Goal: Transaction & Acquisition: Purchase product/service

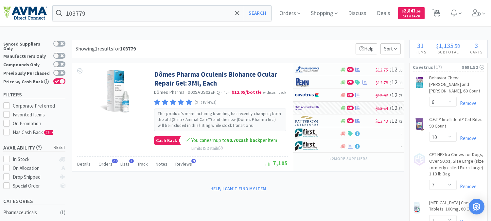
select select "6"
select select "10"
select select "7"
select select "1"
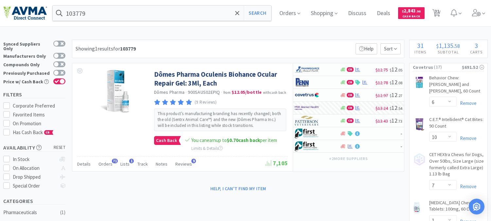
select select "1"
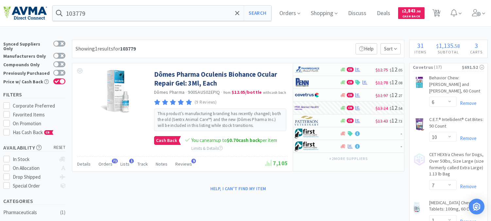
select select "6"
select select "1"
select select "3"
select select "2"
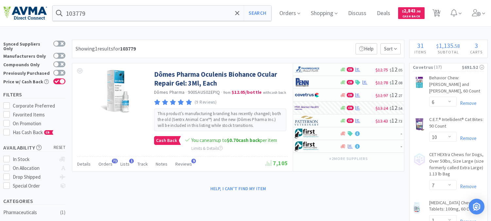
select select "1"
select select "4"
select select "2"
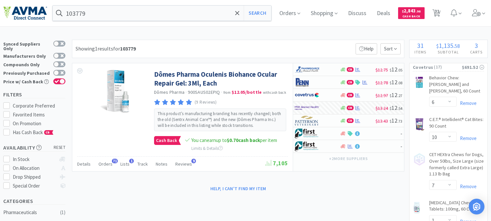
select select "1"
select select "6"
select select "1"
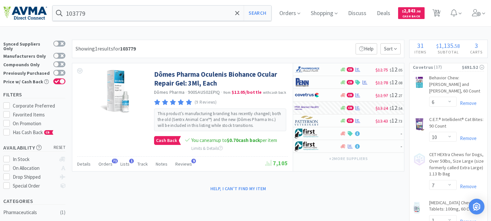
select select "1"
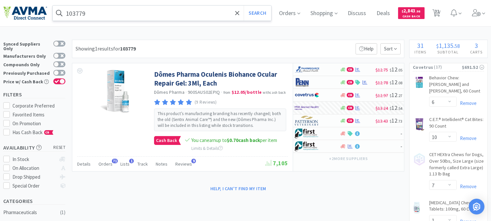
click at [142, 12] on input "103779" at bounding box center [162, 13] width 219 height 15
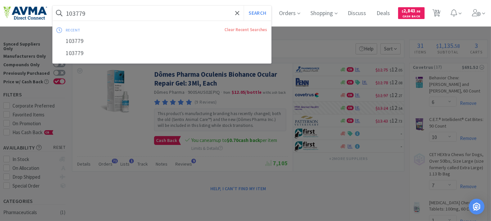
paste input "VEDV8302"
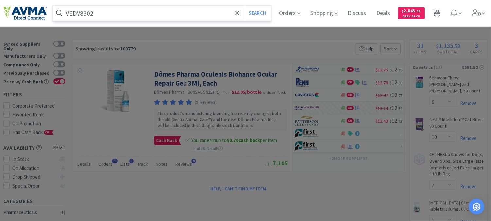
type input "VEDV8302"
click at [244, 6] on button "Search" at bounding box center [257, 13] width 27 height 15
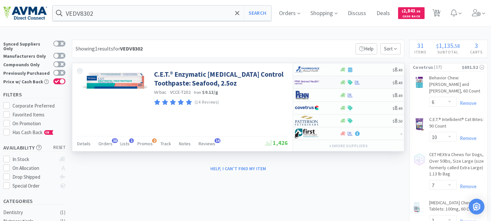
click at [304, 82] on img at bounding box center [307, 82] width 25 height 10
select select "1"
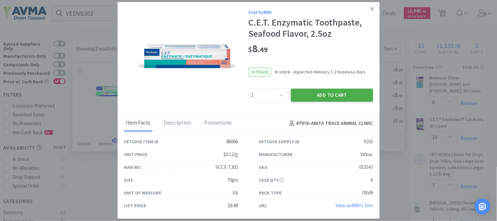
click at [331, 92] on button "Add to Cart" at bounding box center [332, 94] width 82 height 13
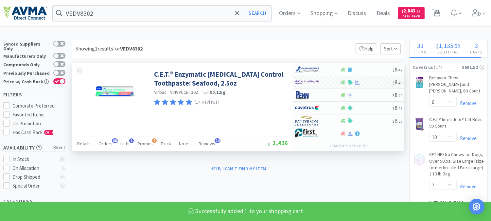
select select "4"
select select "2"
select select "6"
select select "1"
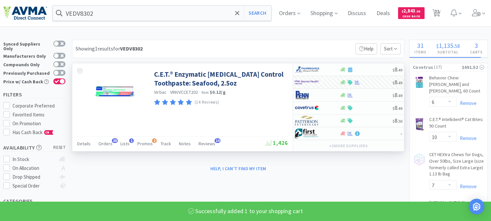
select select "1"
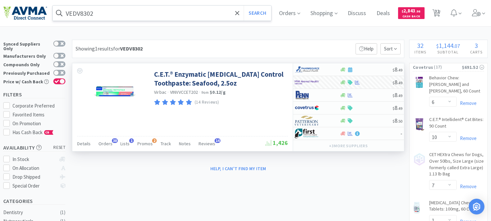
click at [128, 10] on input "VEDV8302" at bounding box center [162, 13] width 219 height 15
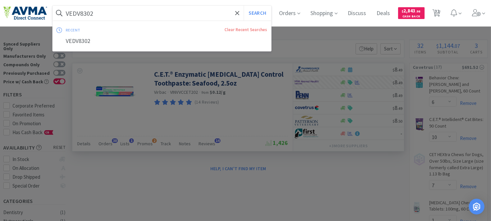
paste input "PVS8920"
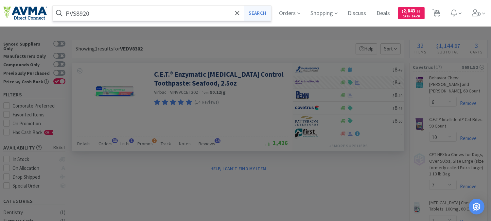
click at [267, 14] on button "Search" at bounding box center [257, 13] width 27 height 15
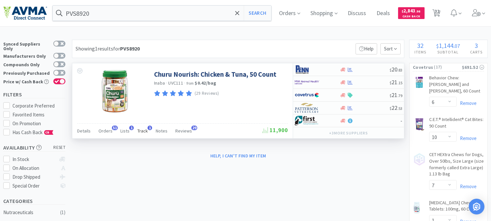
click at [140, 129] on span "Track" at bounding box center [143, 131] width 10 height 6
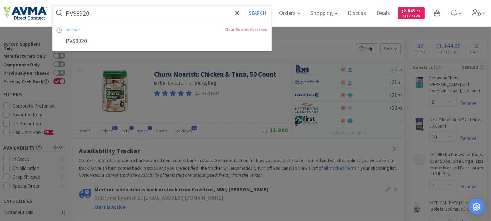
click at [142, 9] on input "PVS8920" at bounding box center [162, 13] width 219 height 15
paste input "200S"
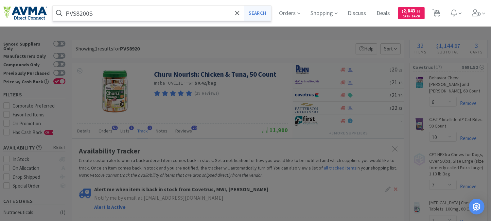
type input "PVS8200S"
click at [257, 13] on button "Search" at bounding box center [257, 13] width 27 height 15
